Goal: Information Seeking & Learning: Learn about a topic

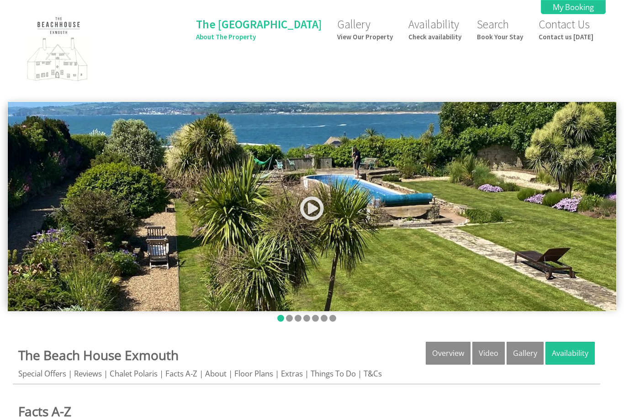
scroll to position [475, 0]
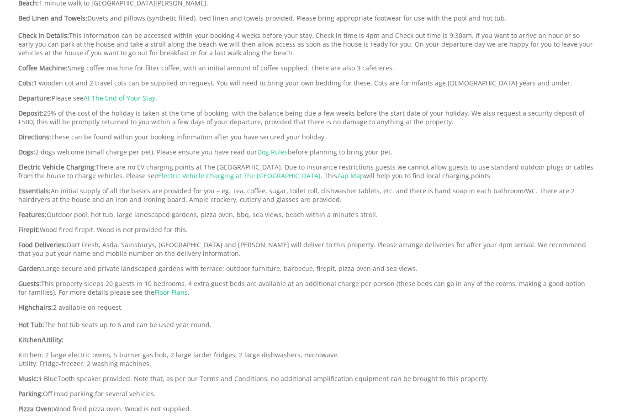
click at [338, 1] on p "Beach: 1 minute walk to [GEOGRAPHIC_DATA][PERSON_NAME]." at bounding box center [306, 3] width 576 height 9
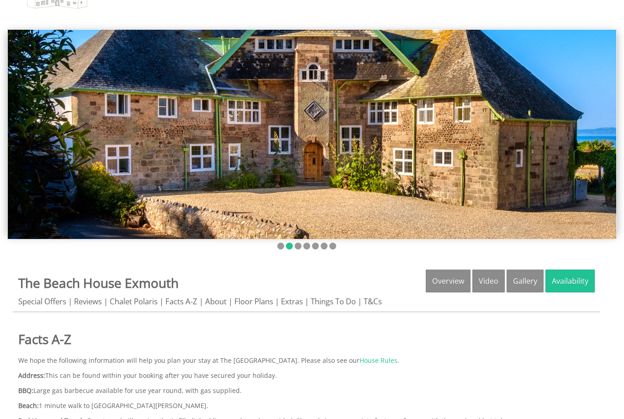
scroll to position [0, 0]
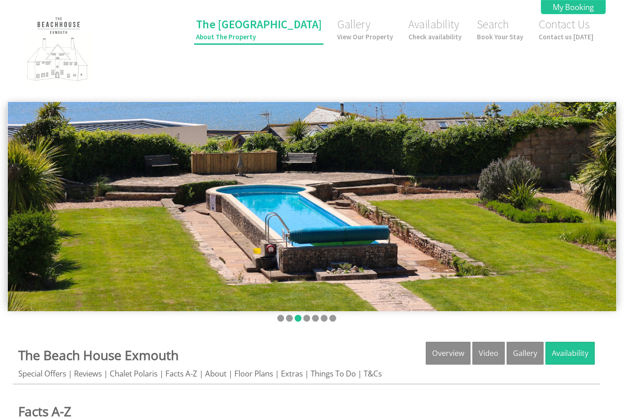
click at [270, 33] on small "About The Property" at bounding box center [259, 36] width 126 height 9
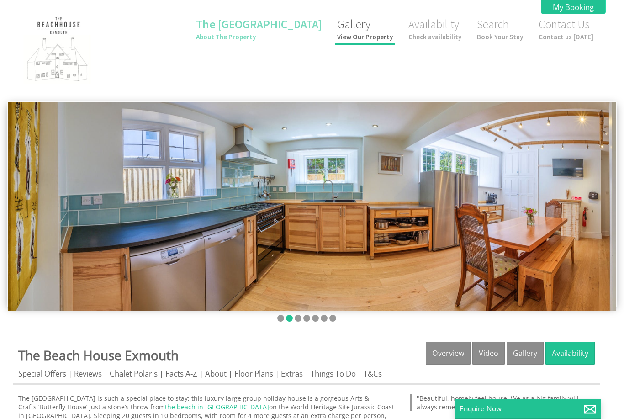
click at [360, 32] on link "Gallery View Our Property" at bounding box center [365, 29] width 56 height 24
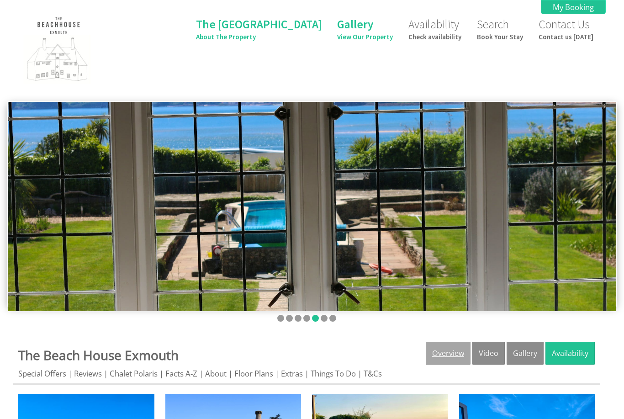
click at [446, 355] on link "Overview" at bounding box center [448, 353] width 45 height 23
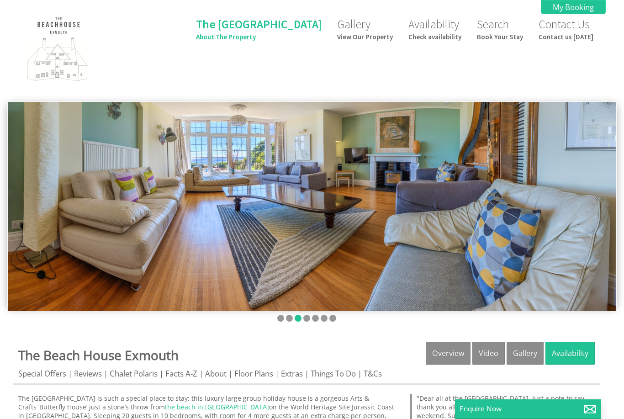
click at [279, 273] on img at bounding box center [312, 206] width 608 height 209
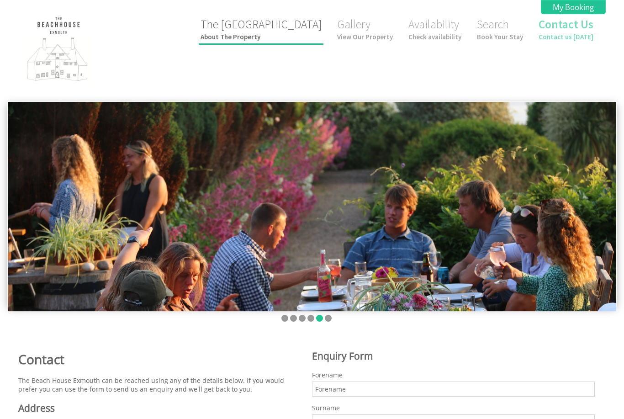
click at [250, 30] on link "The Beach House About The Property" at bounding box center [261, 29] width 121 height 24
